Goal: Information Seeking & Learning: Find specific page/section

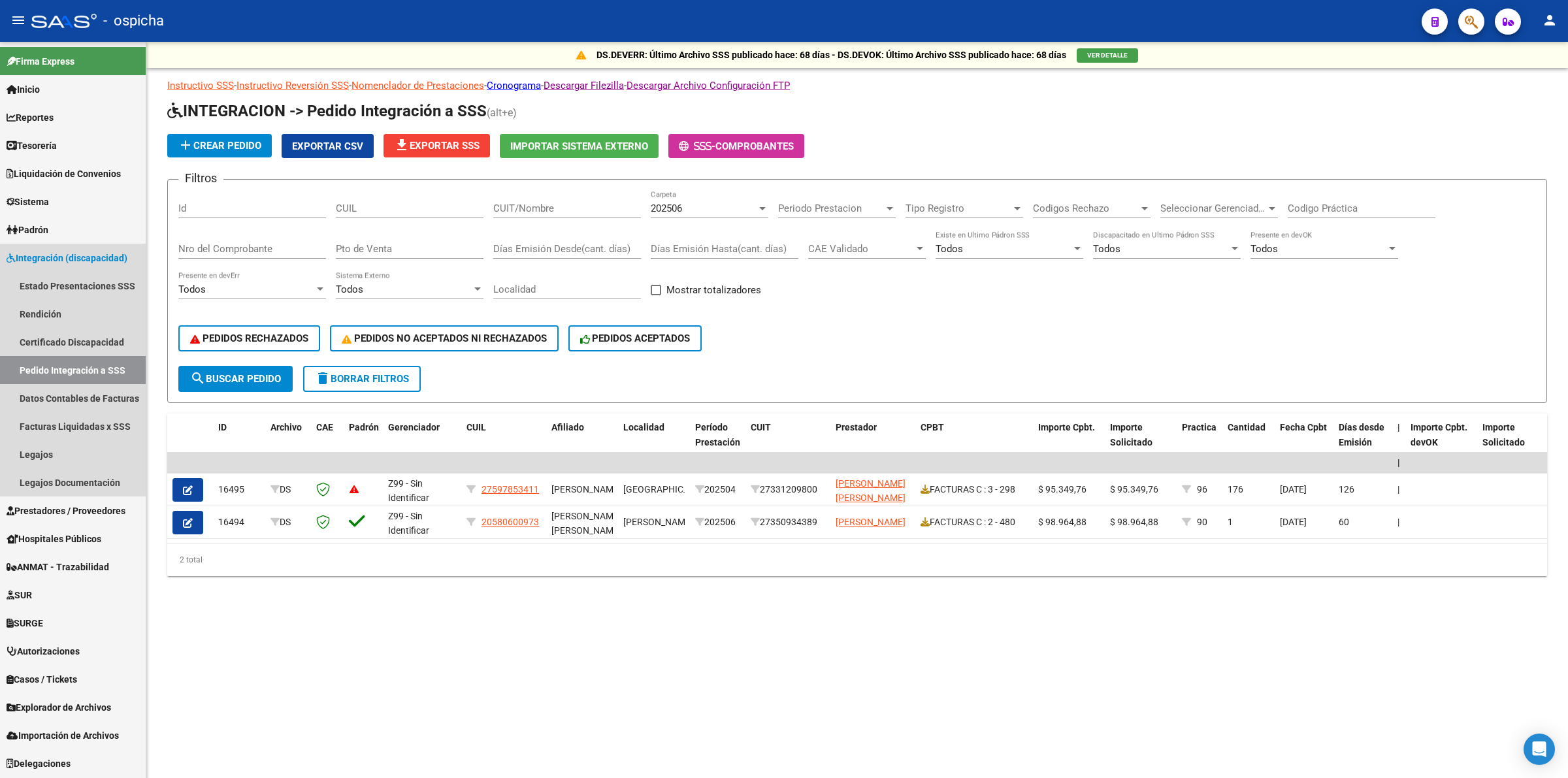
click at [66, 253] on span "Integración (discapacidad)" at bounding box center [67, 258] width 121 height 15
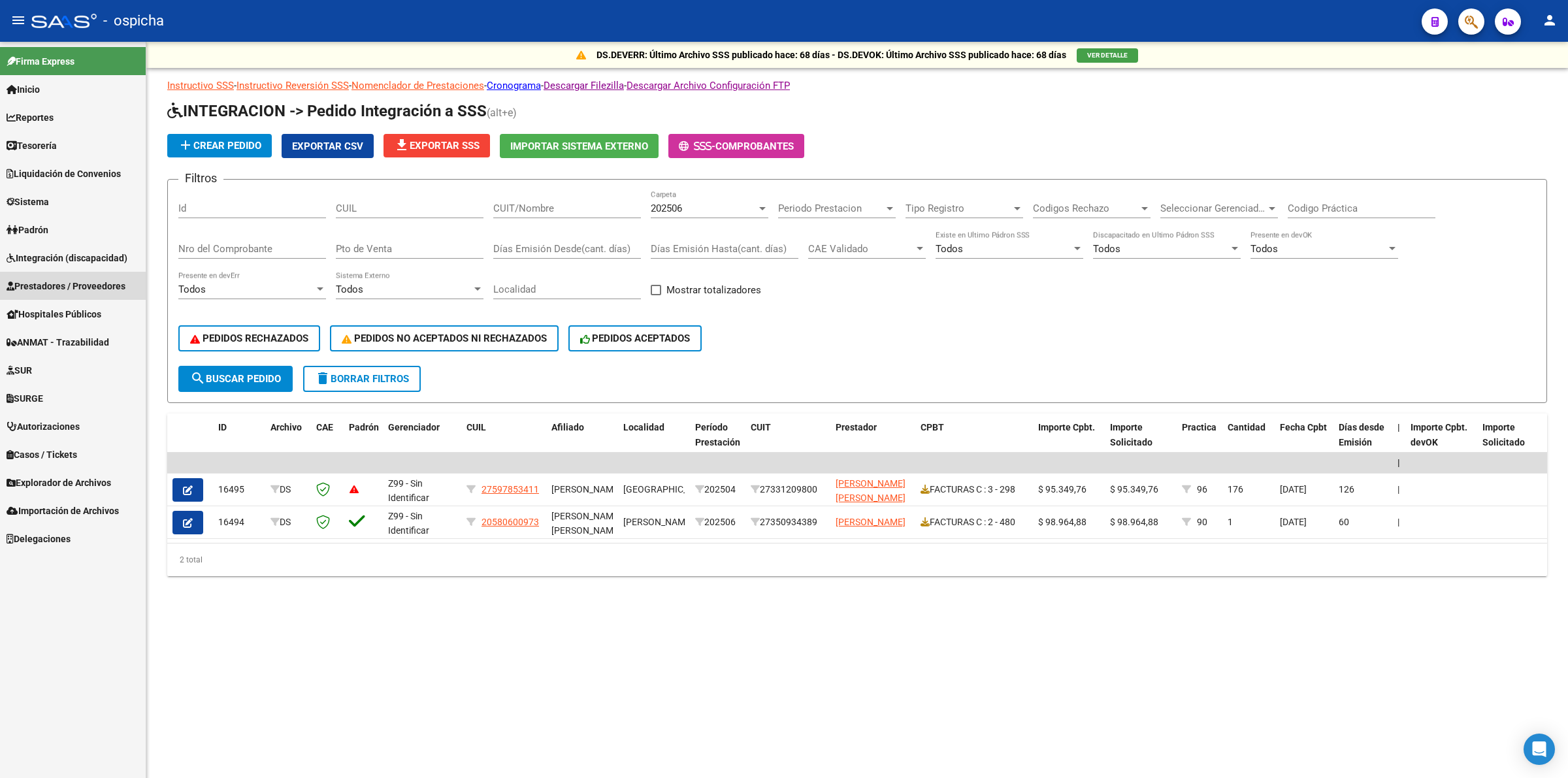
click at [76, 283] on span "Prestadores / Proveedores" at bounding box center [66, 286] width 119 height 15
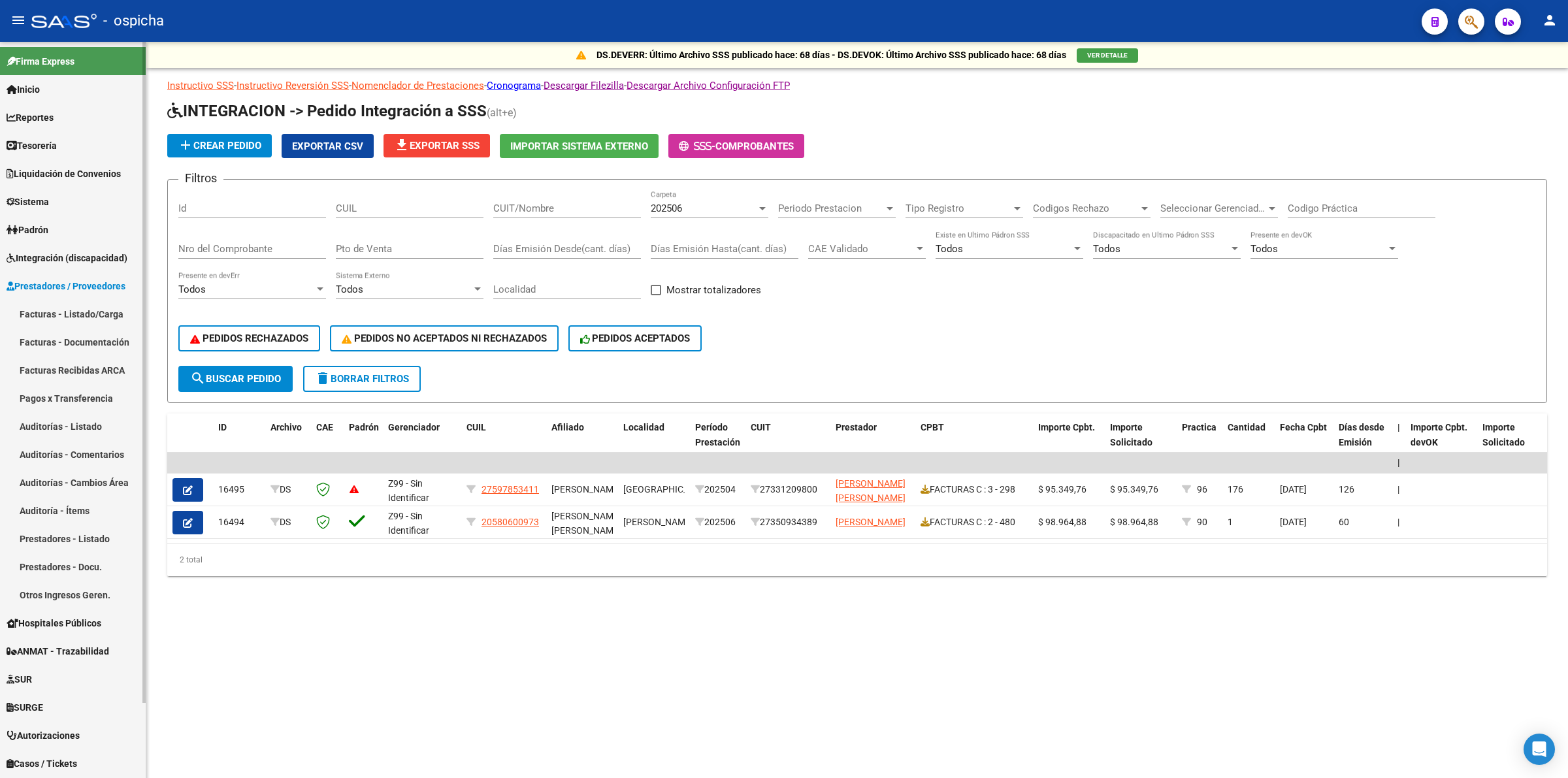
click at [85, 366] on link "Facturas Recibidas ARCA" at bounding box center [72, 370] width 145 height 28
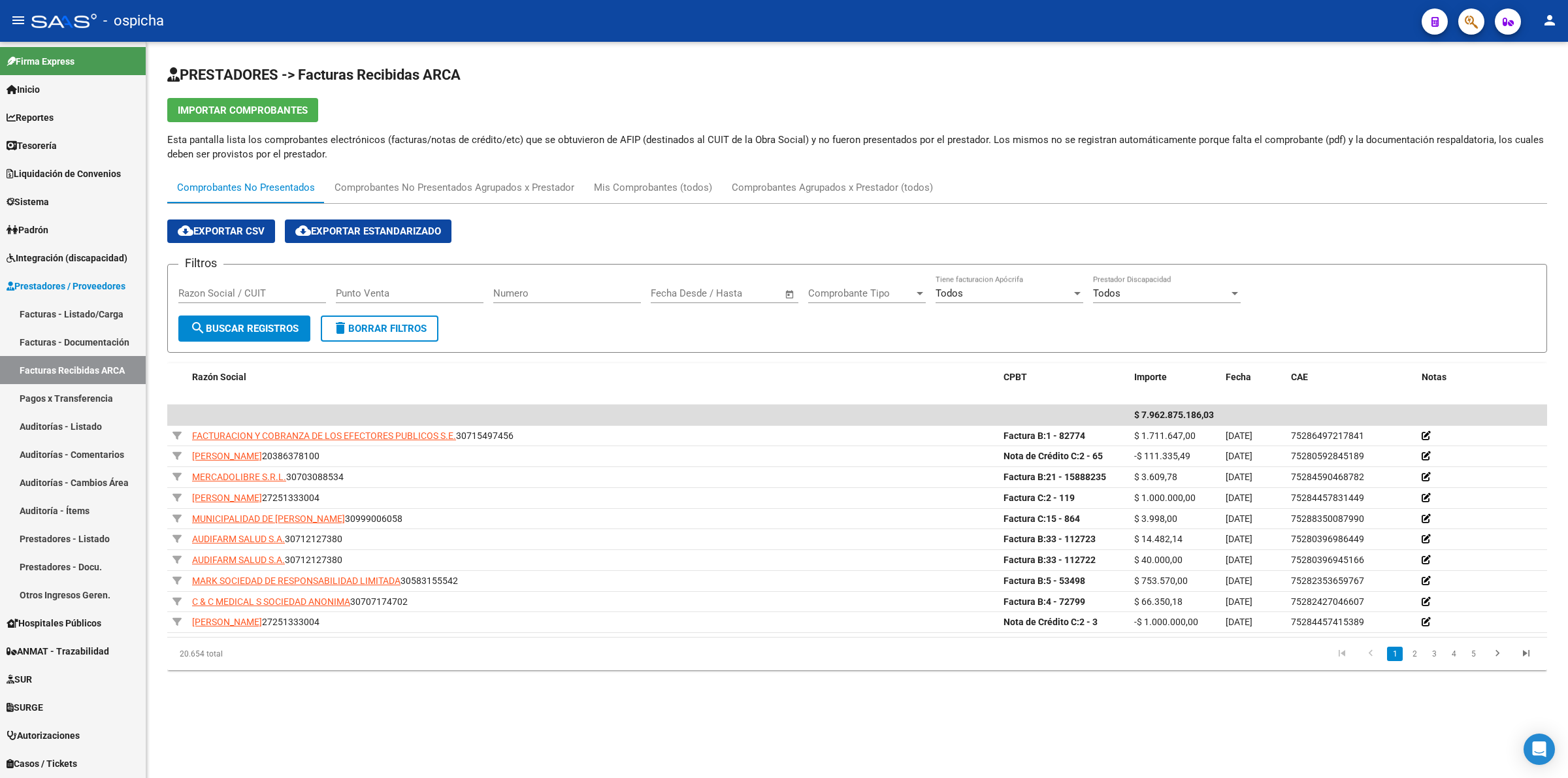
click at [247, 294] on input "Razon Social / CUIT" at bounding box center [253, 293] width 148 height 11
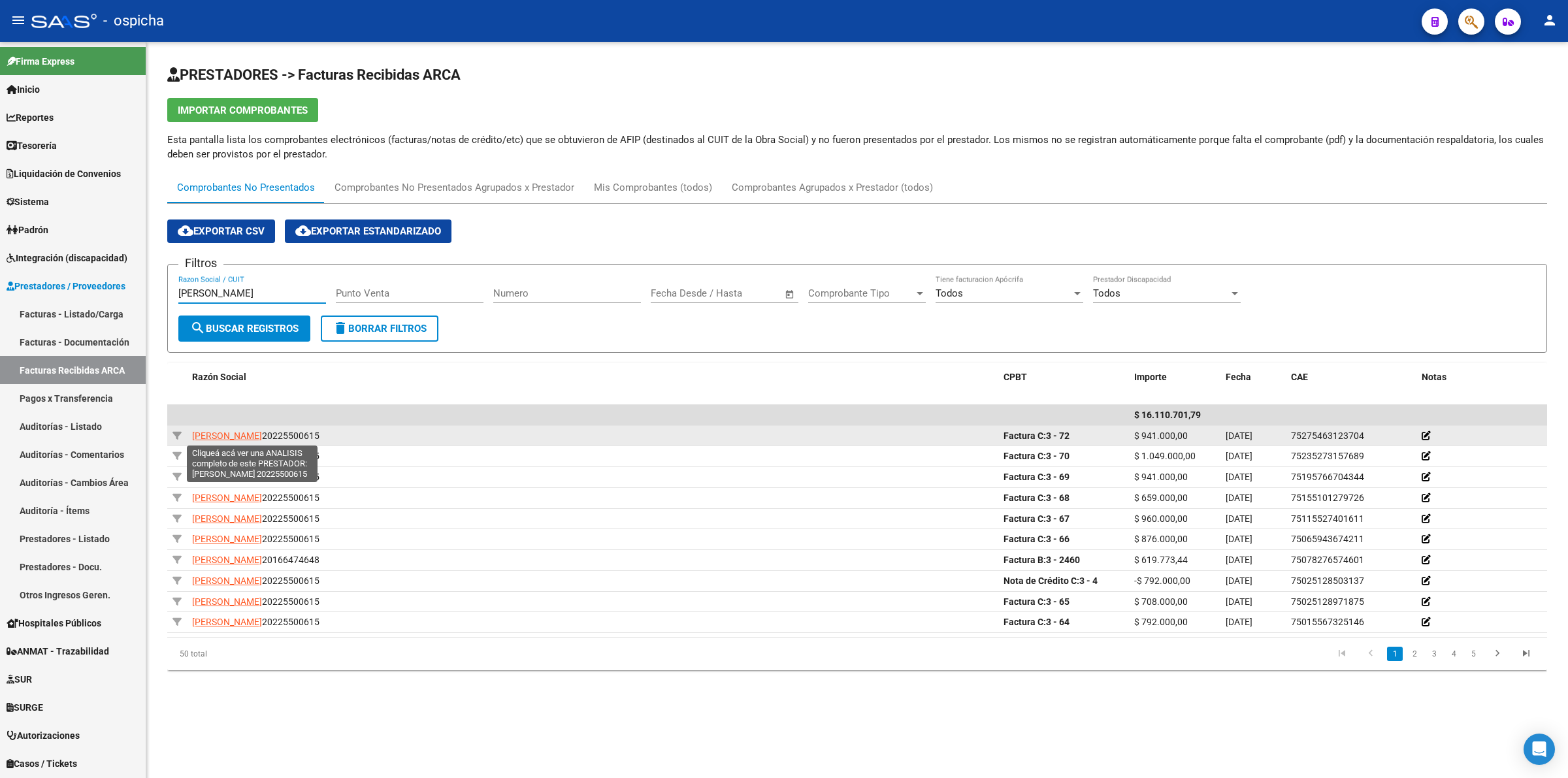
type input "[PERSON_NAME]"
drag, startPoint x: 314, startPoint y: 435, endPoint x: 188, endPoint y: 428, distance: 126.2
click at [188, 428] on datatable-body-cell "[PERSON_NAME] 20225500615" at bounding box center [592, 435] width 812 height 20
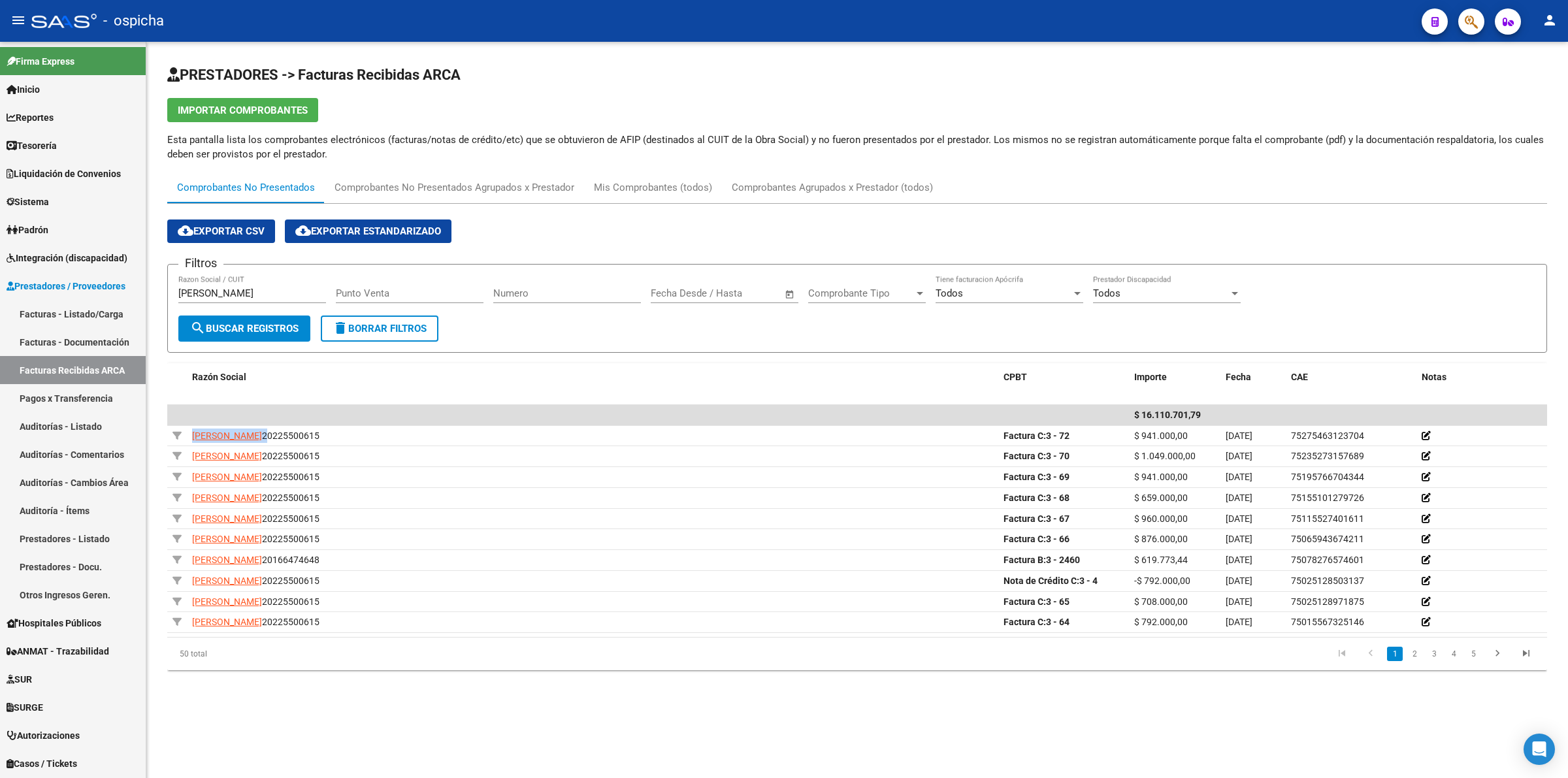
copy div "[PERSON_NAME]"
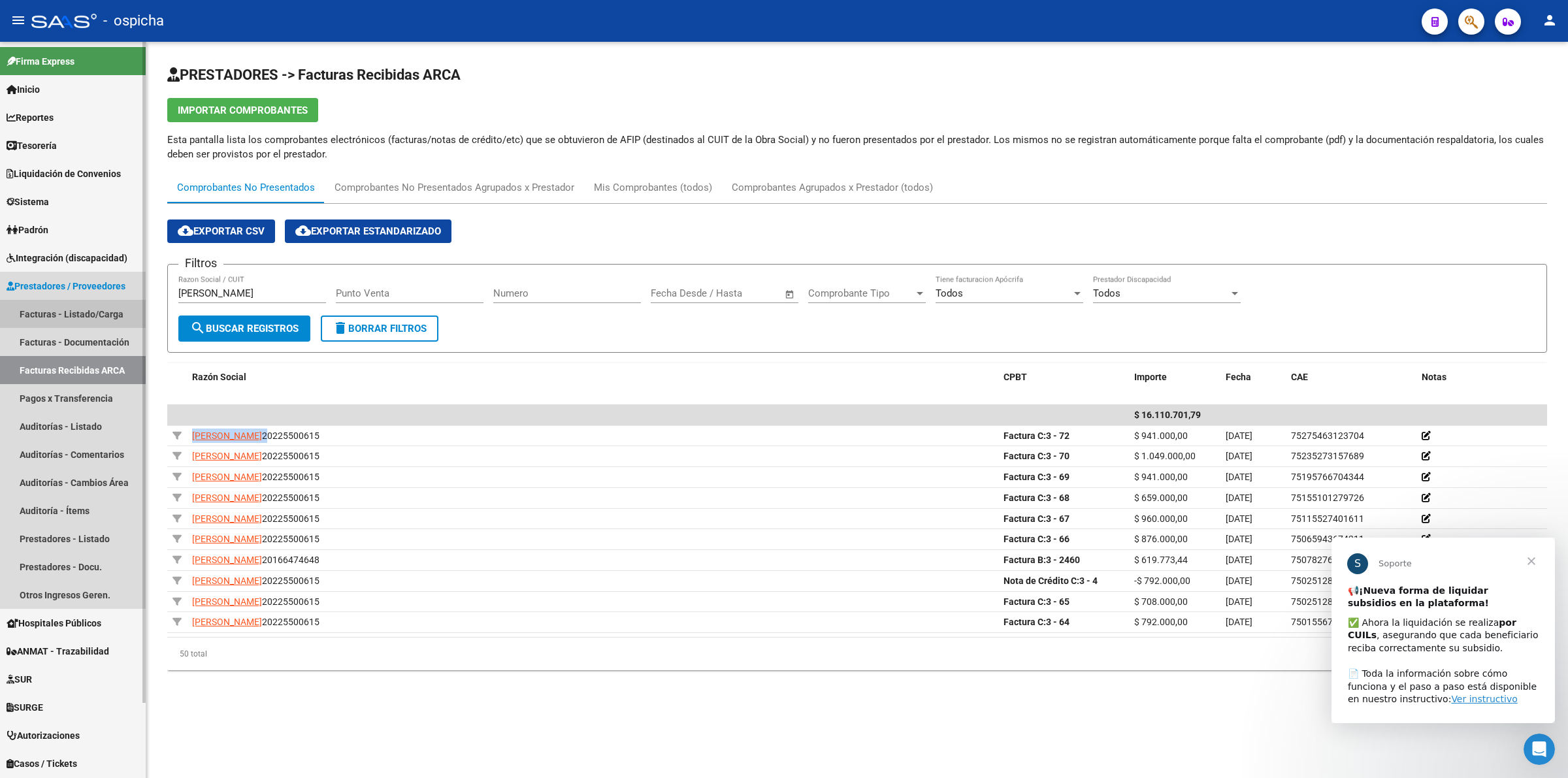
click at [41, 309] on link "Facturas - Listado/Carga" at bounding box center [72, 313] width 145 height 28
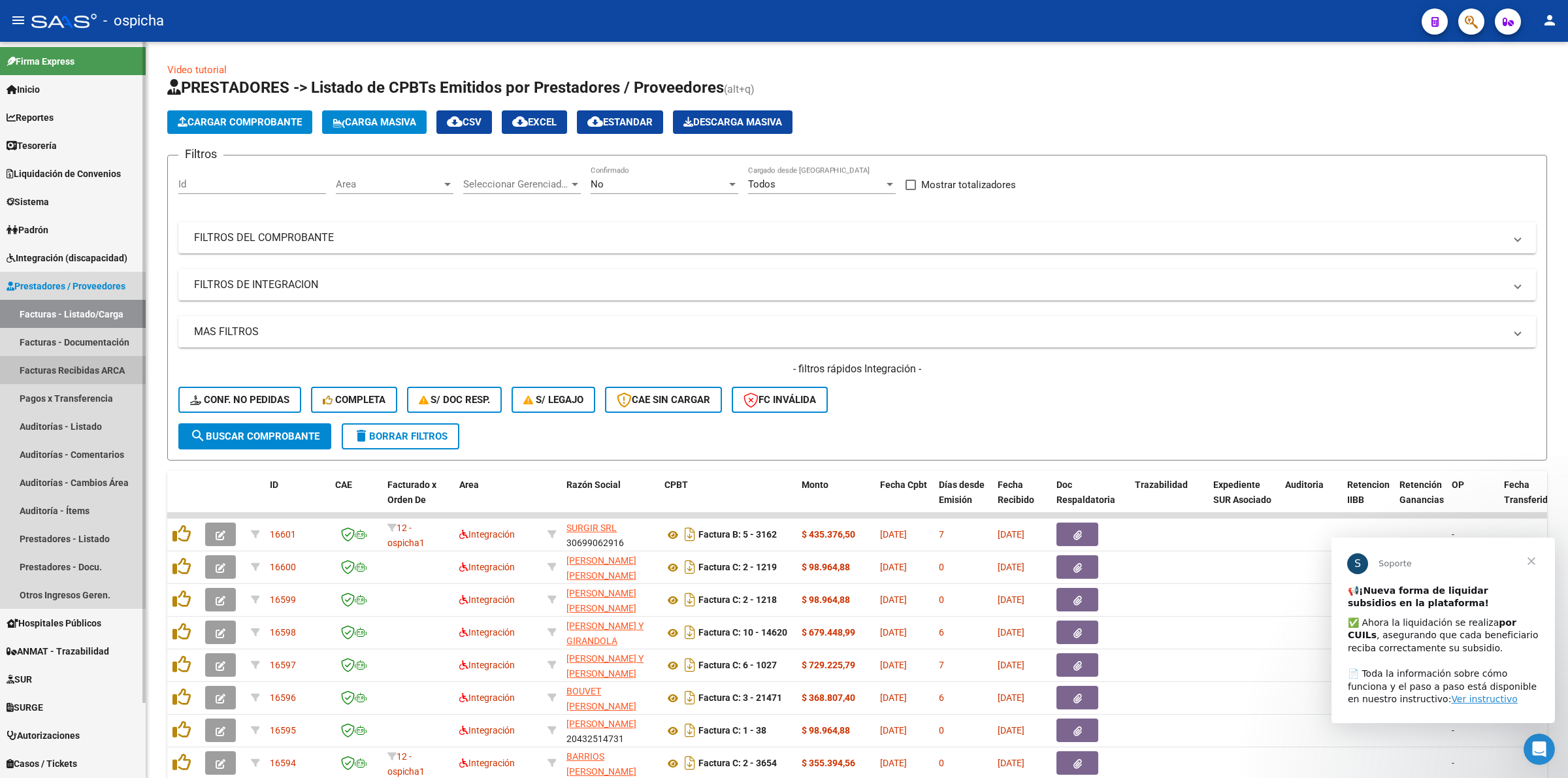
click at [58, 370] on link "Facturas Recibidas ARCA" at bounding box center [72, 370] width 145 height 28
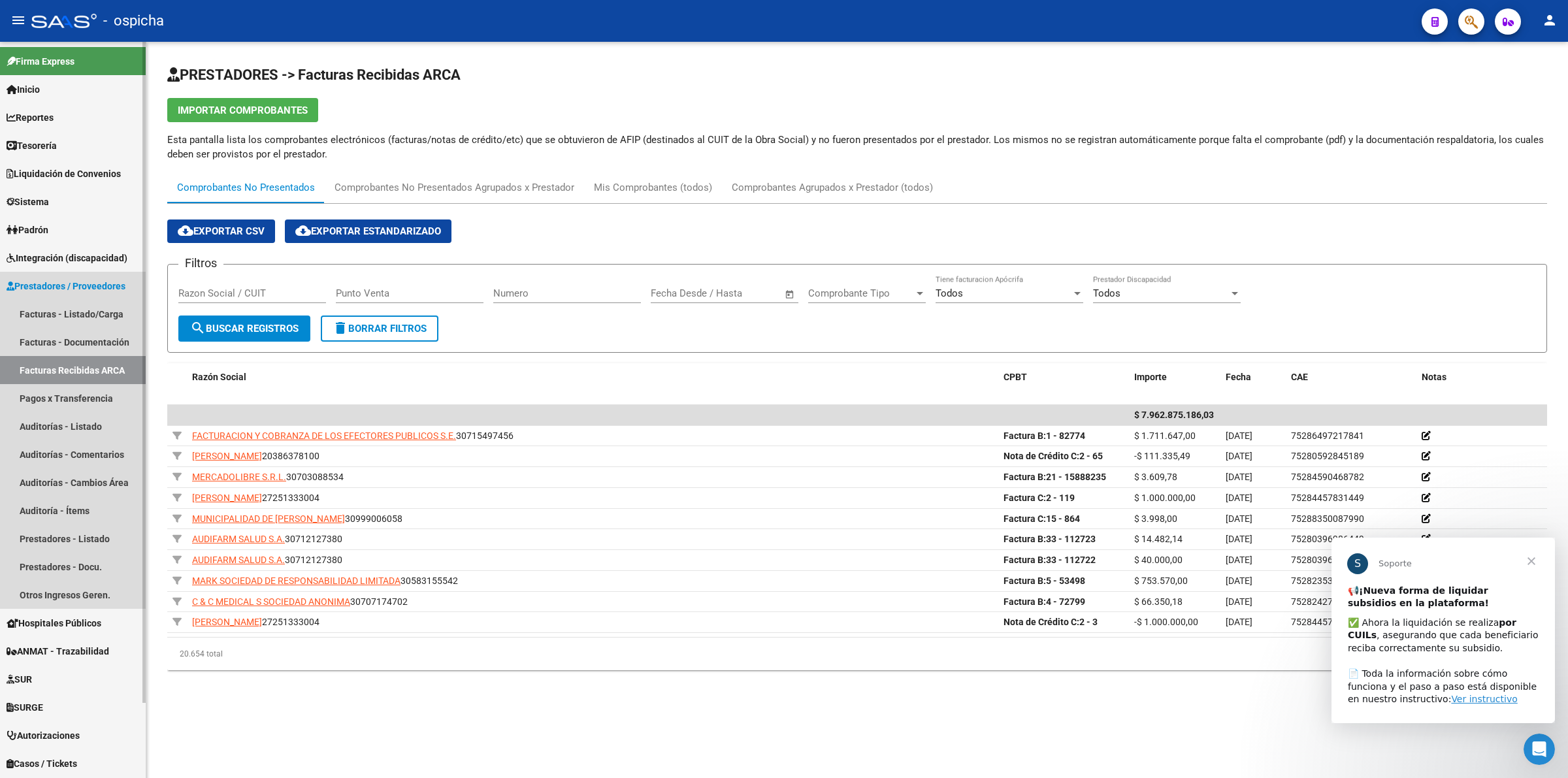
click at [10, 279] on span "Prestadores / Proveedores" at bounding box center [66, 286] width 119 height 15
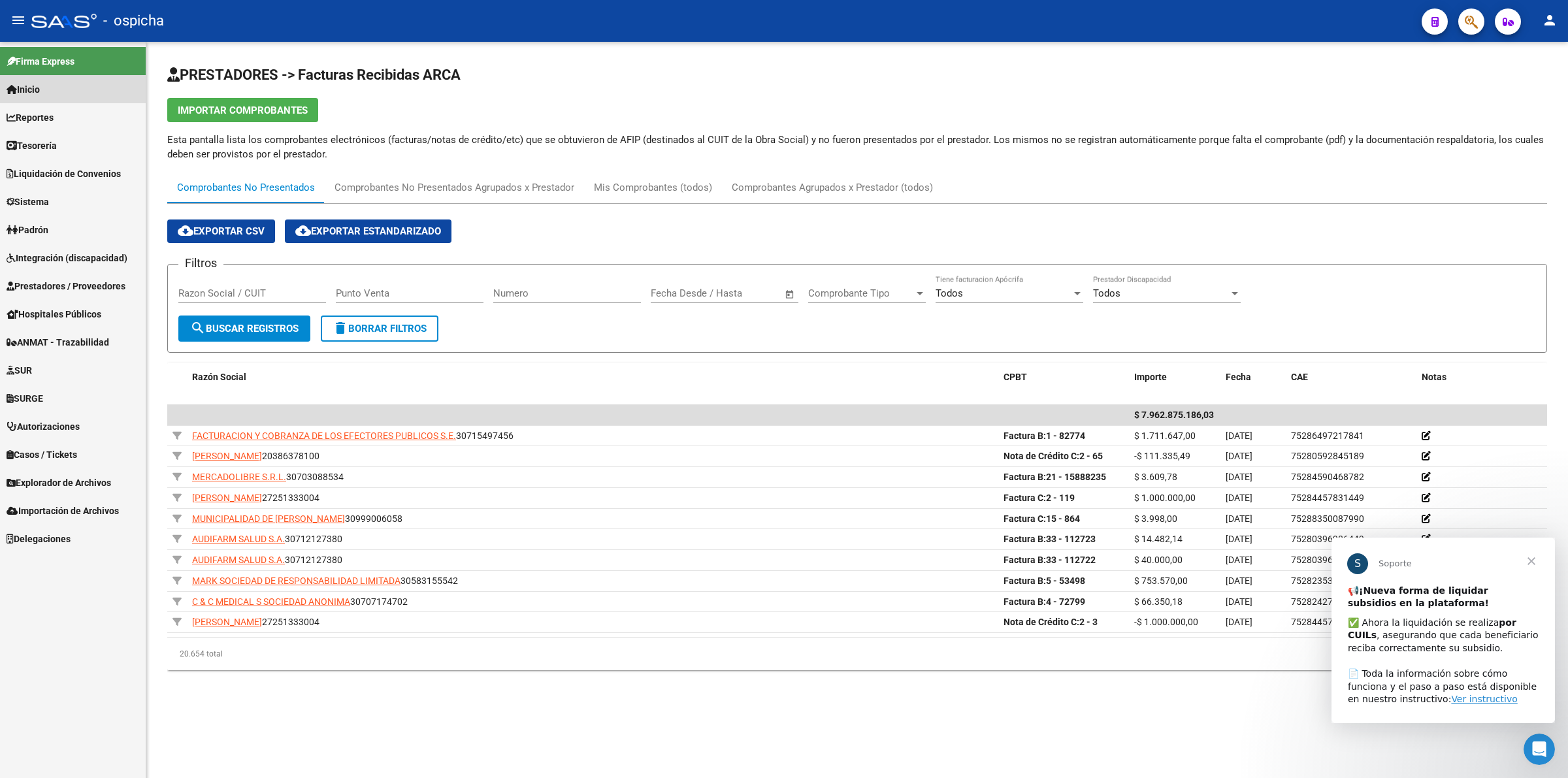
click at [66, 80] on link "Inicio" at bounding box center [72, 89] width 145 height 28
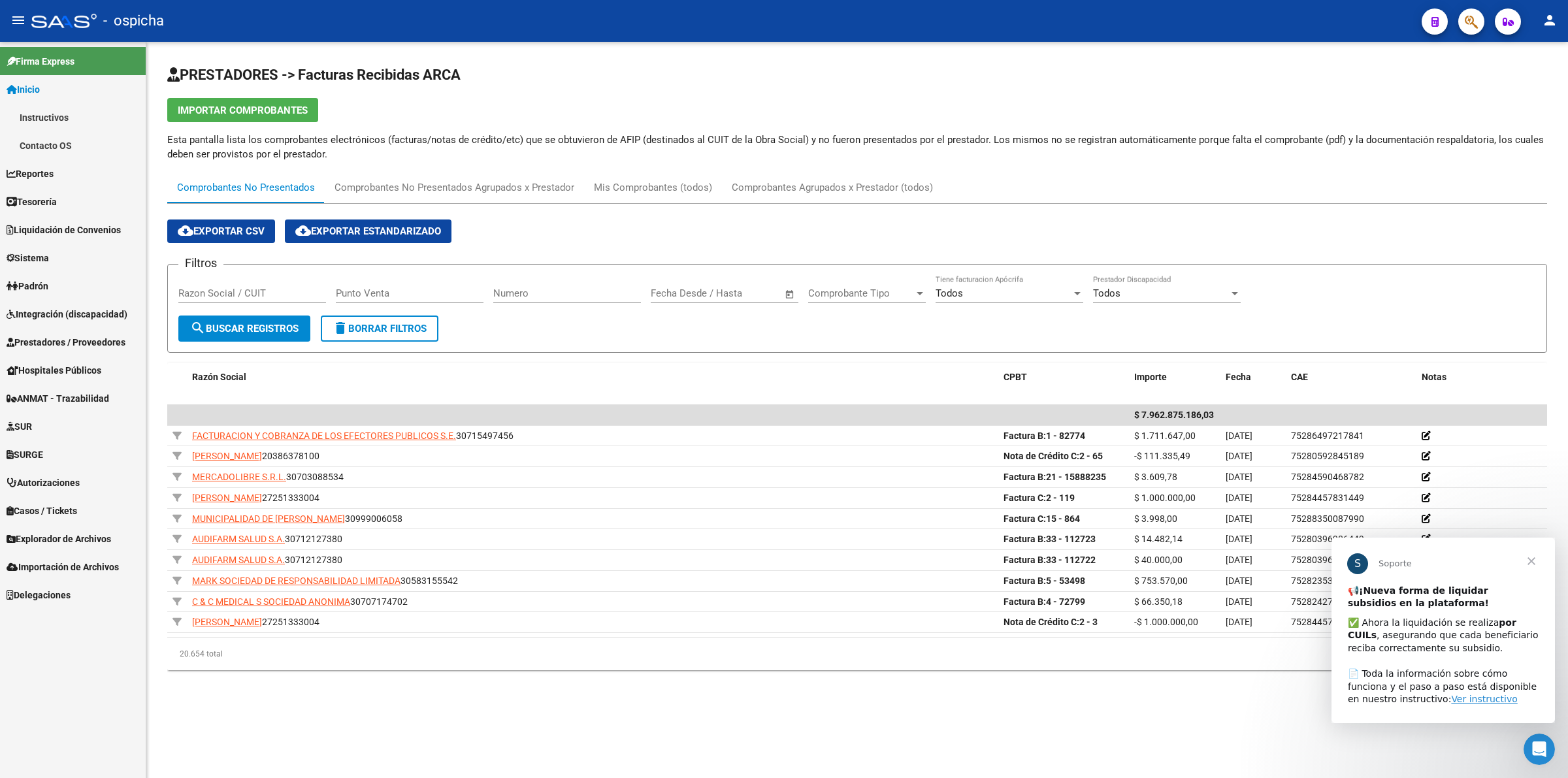
click at [77, 96] on link "Inicio" at bounding box center [72, 89] width 145 height 28
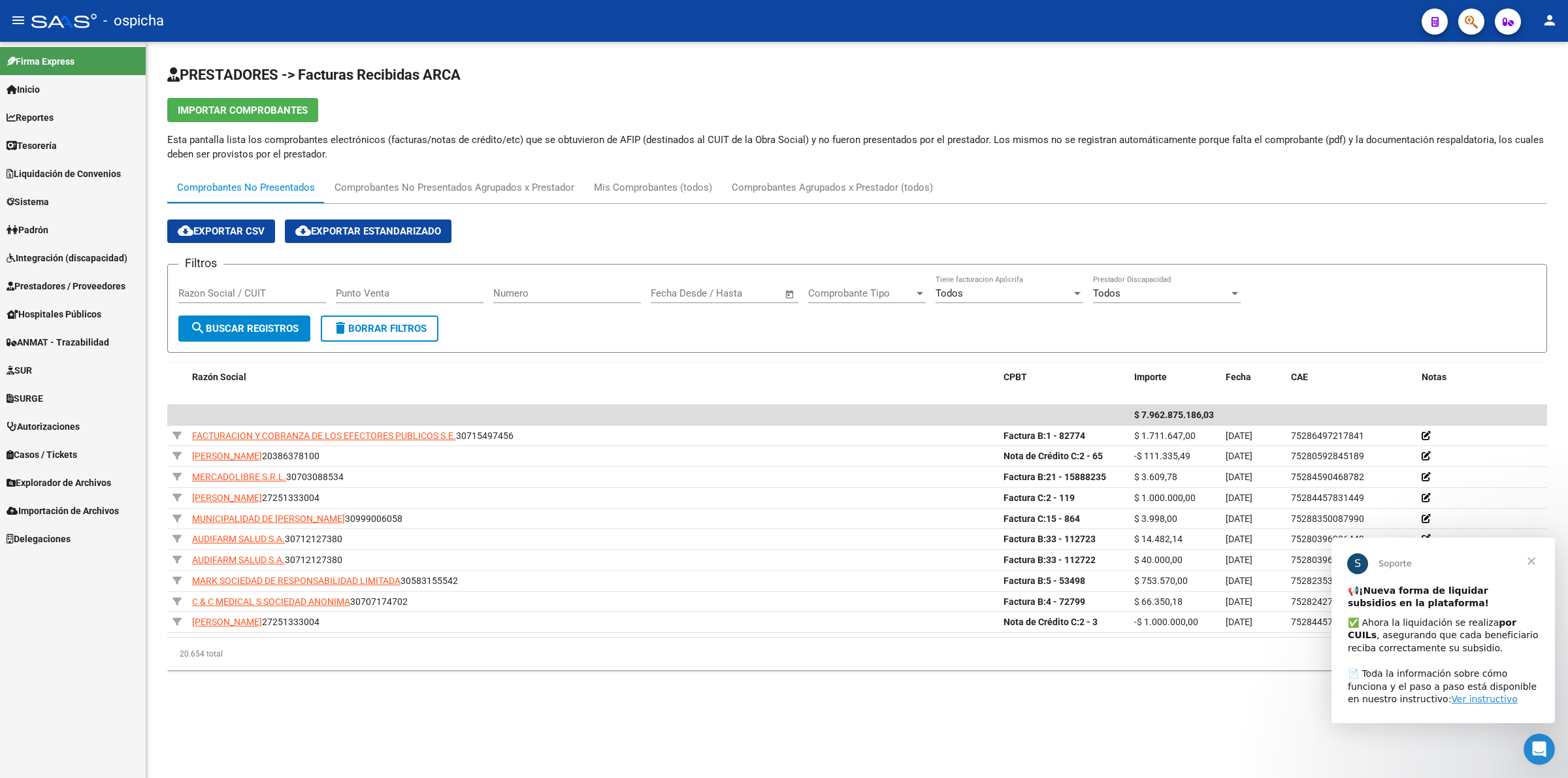
click at [72, 118] on link "Reportes" at bounding box center [72, 117] width 145 height 28
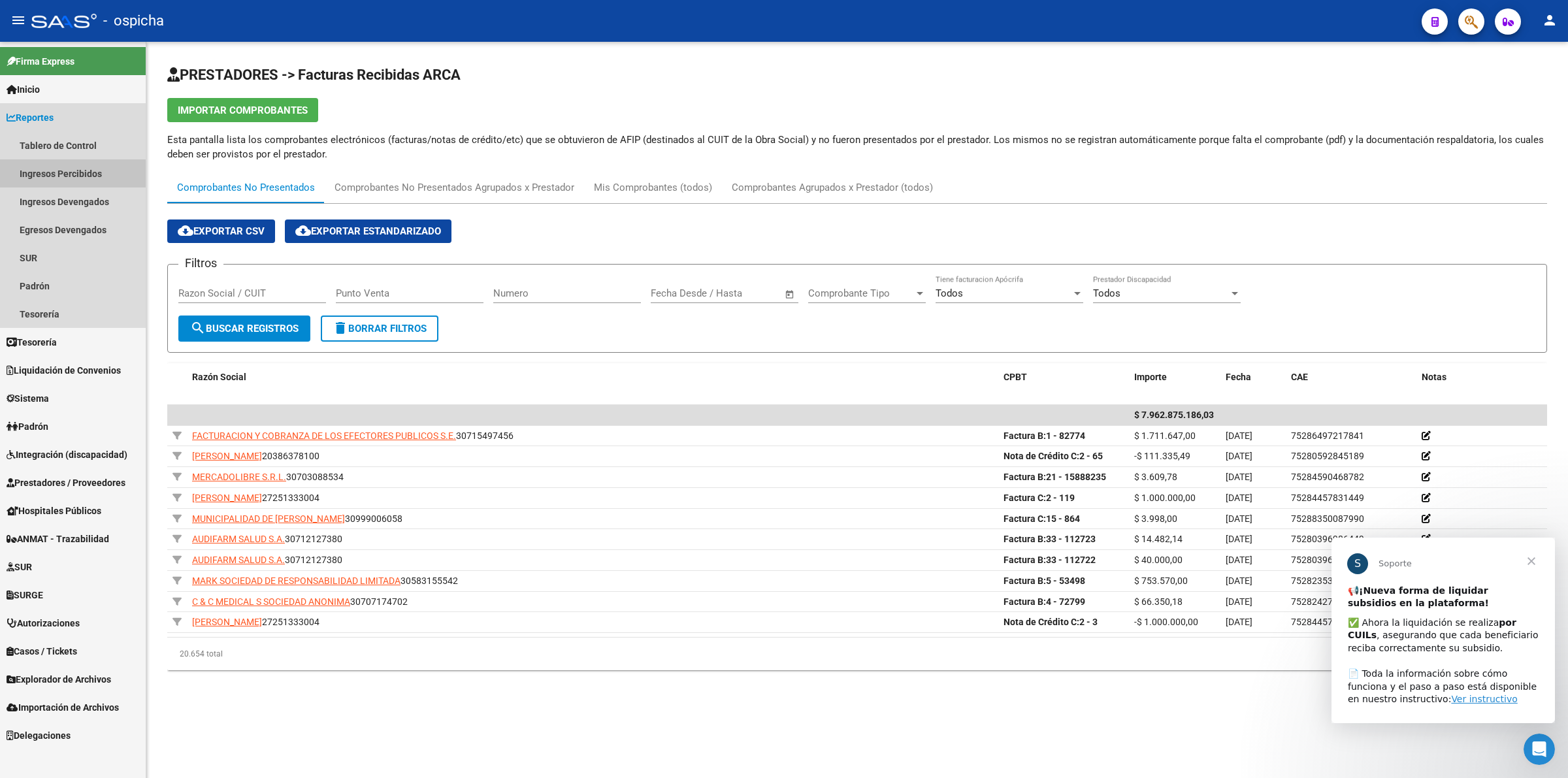
click at [82, 168] on link "Ingresos Percibidos" at bounding box center [72, 173] width 145 height 28
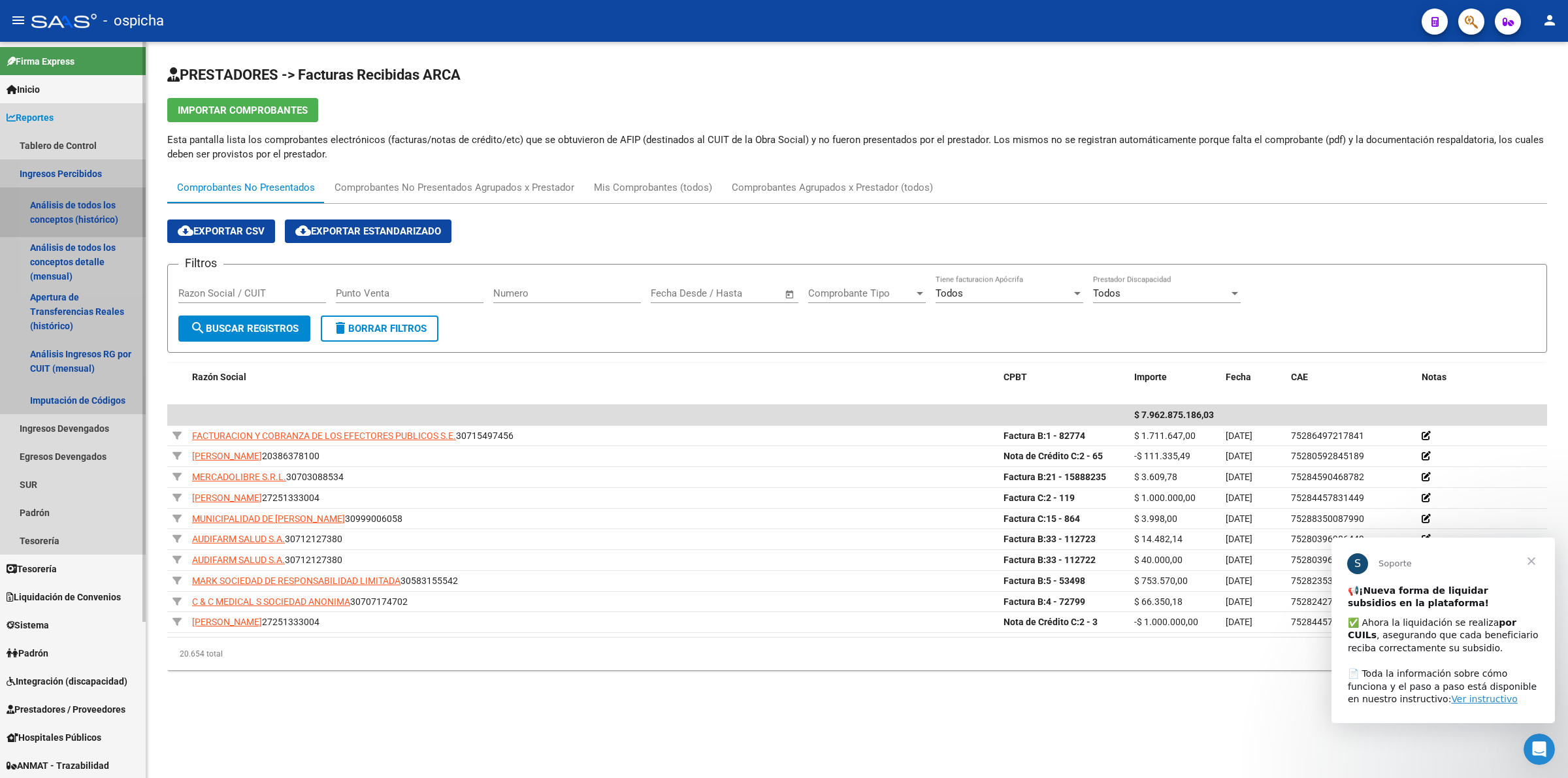
click at [86, 197] on link "Análisis de todos los conceptos (histórico)" at bounding box center [72, 212] width 145 height 50
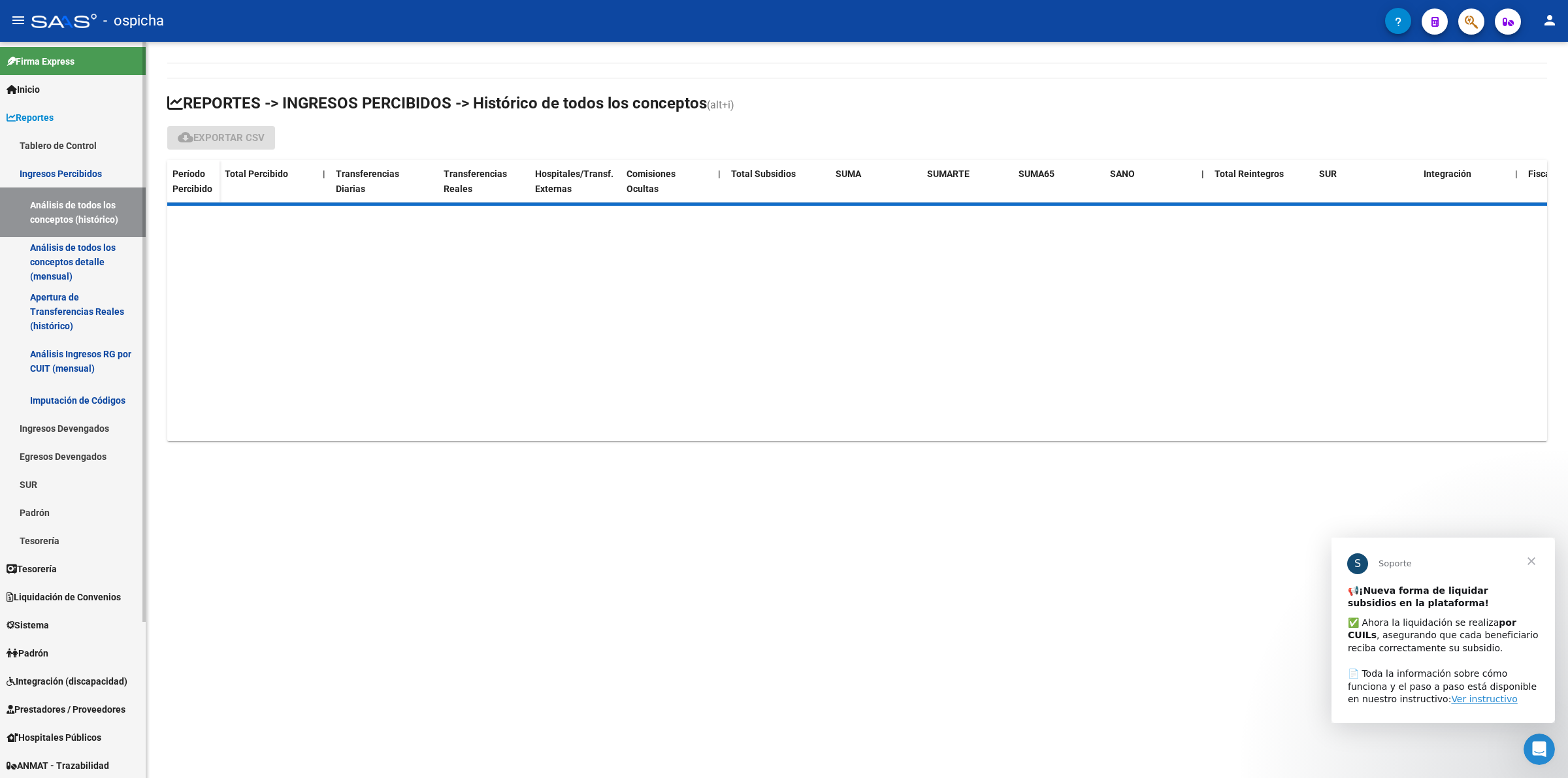
click at [69, 109] on link "Reportes" at bounding box center [72, 117] width 145 height 28
